Goal: Transaction & Acquisition: Purchase product/service

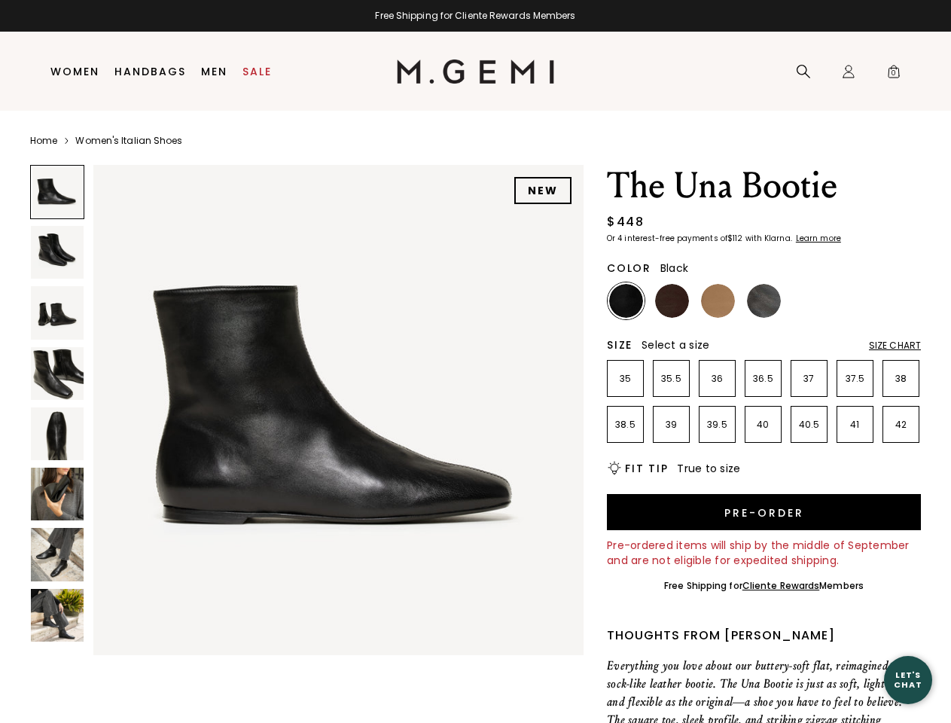
click at [475, 16] on div "Free Shipping for Cliente Rewards Members" at bounding box center [475, 16] width 951 height 12
click at [803, 72] on icon at bounding box center [803, 71] width 15 height 15
click at [849, 72] on div "Icons/20x20/profile@2x Sign In Orders Rewards Refer a Friend Address Book Call …" at bounding box center [849, 71] width 30 height 79
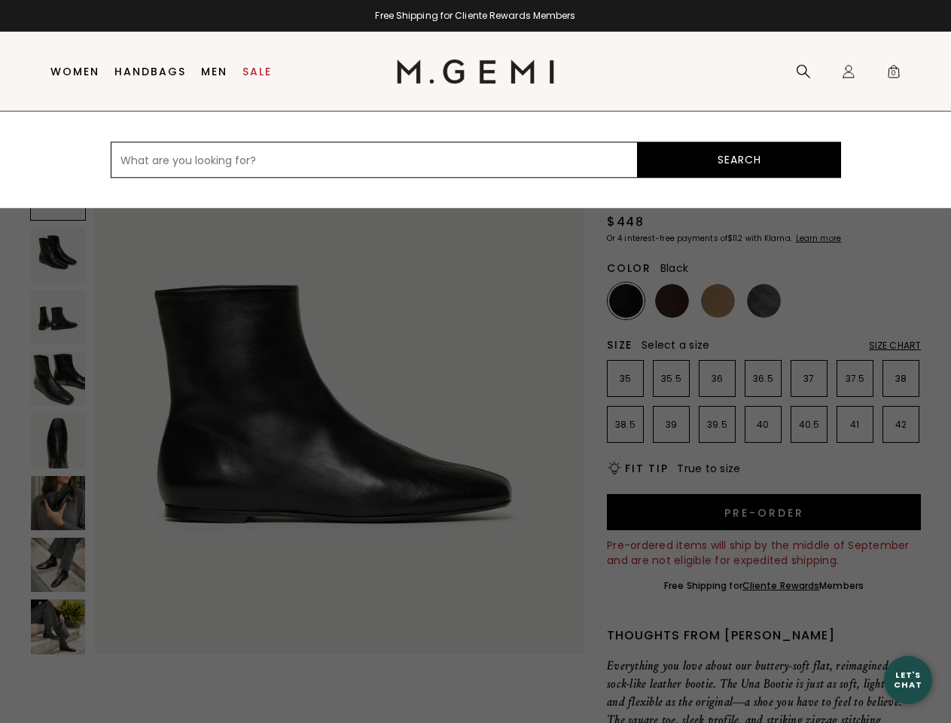
click at [894, 72] on span "0" at bounding box center [893, 74] width 15 height 15
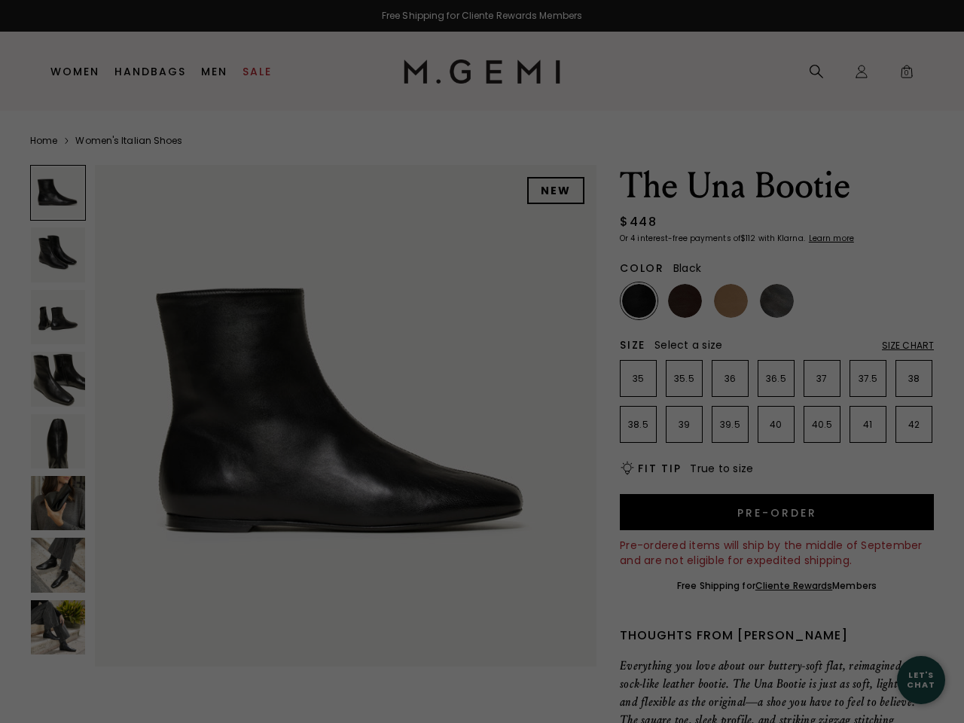
click at [306, 407] on div "Free Shipping for Cliente Rewards Members Icons/20x20/hamburger@2x Women Shop A…" at bounding box center [482, 361] width 964 height 723
click at [57, 192] on div at bounding box center [58, 193] width 56 height 56
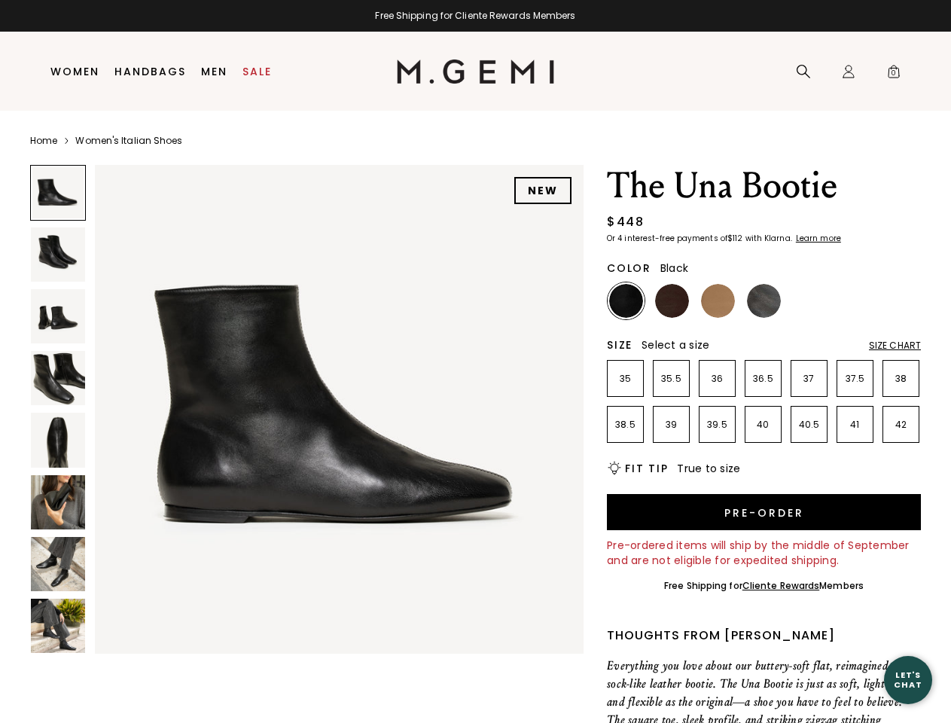
click at [57, 252] on img at bounding box center [58, 254] width 54 height 54
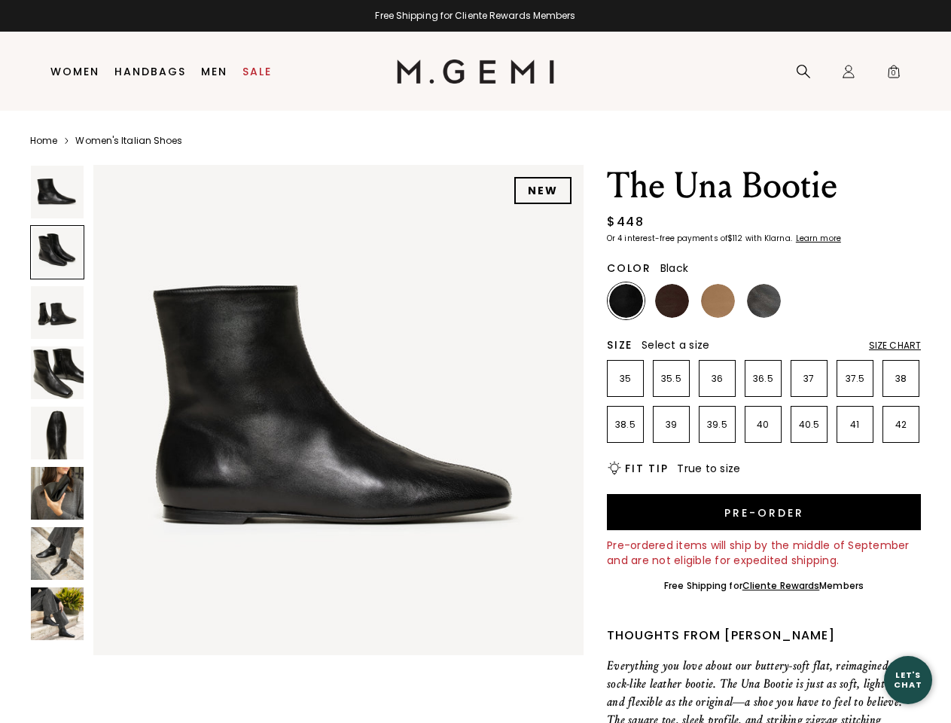
click at [57, 312] on img at bounding box center [57, 312] width 53 height 53
click at [57, 373] on img at bounding box center [57, 373] width 53 height 53
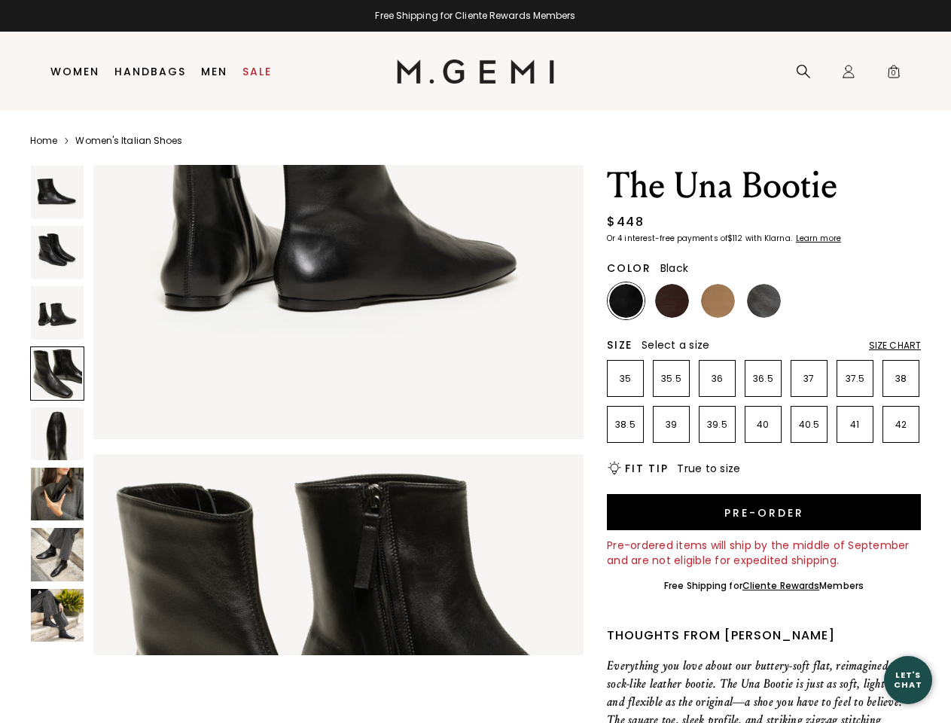
scroll to position [1477, 0]
